Goal: Find specific page/section

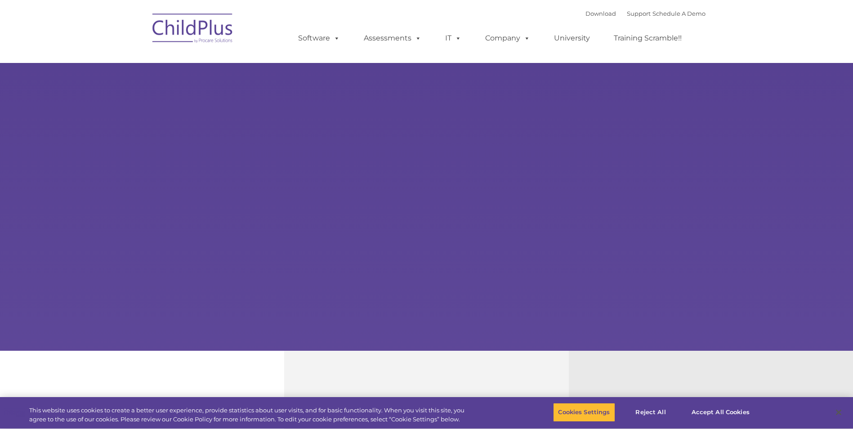
type input ""
select select "MEDIUM"
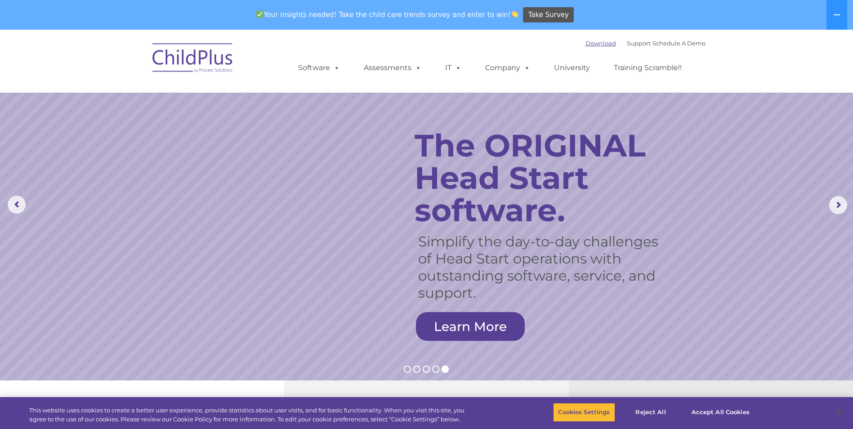
click at [586, 40] on link "Download" at bounding box center [601, 43] width 31 height 7
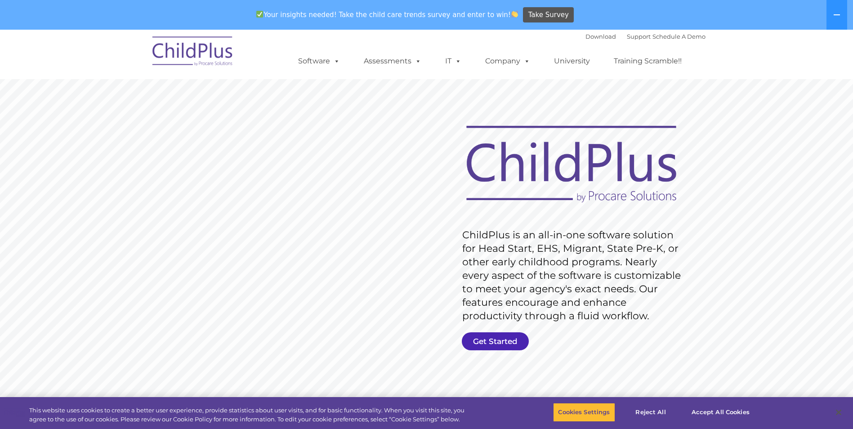
click at [498, 339] on link "Get Started" at bounding box center [495, 341] width 67 height 18
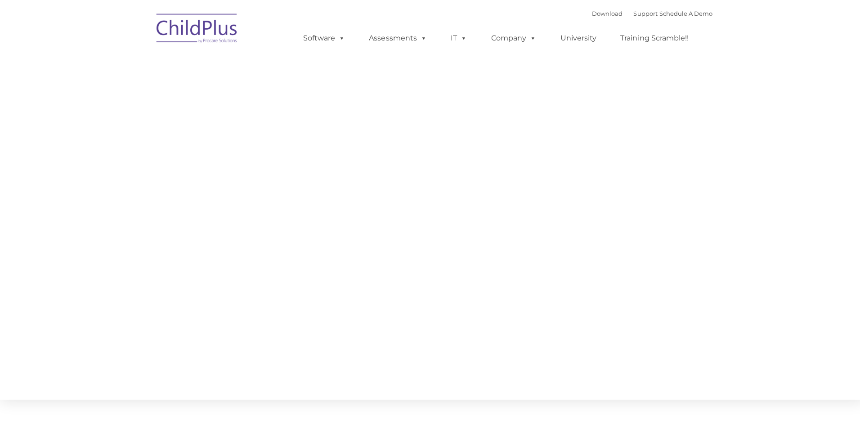
type input ""
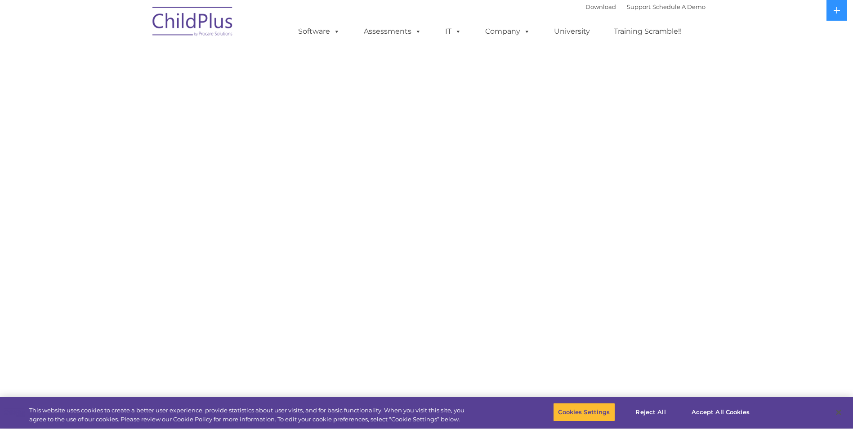
select select "MEDIUM"
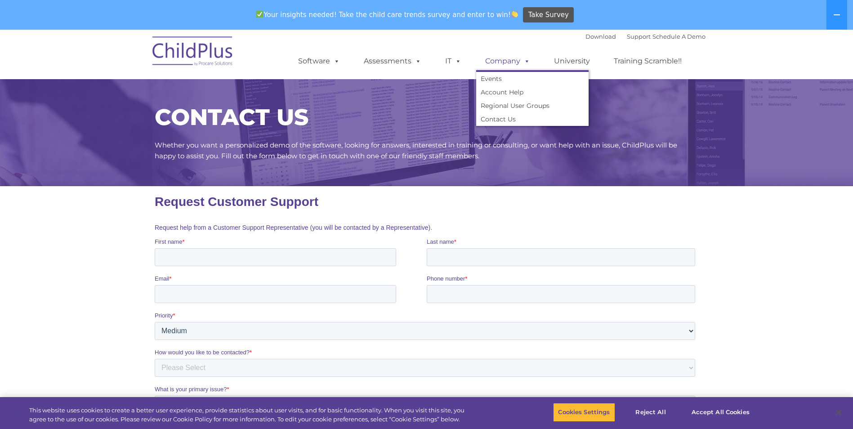
click at [528, 61] on span at bounding box center [525, 61] width 10 height 9
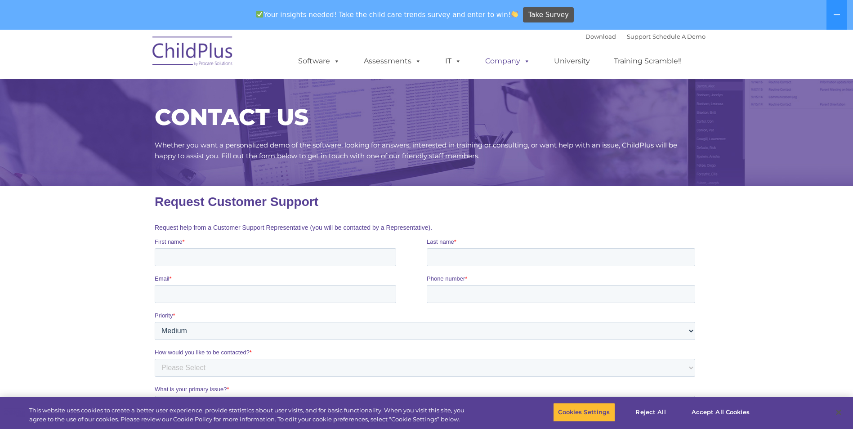
click at [528, 61] on span at bounding box center [525, 61] width 10 height 9
